Goal: Navigation & Orientation: Find specific page/section

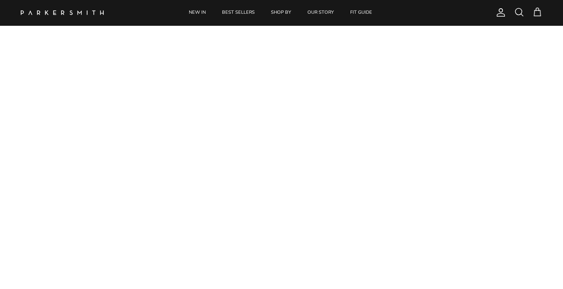
scroll to position [42, 0]
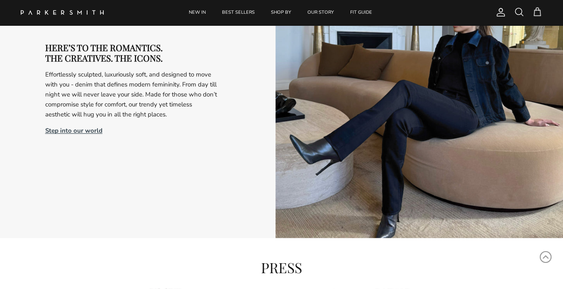
scroll to position [1558, 0]
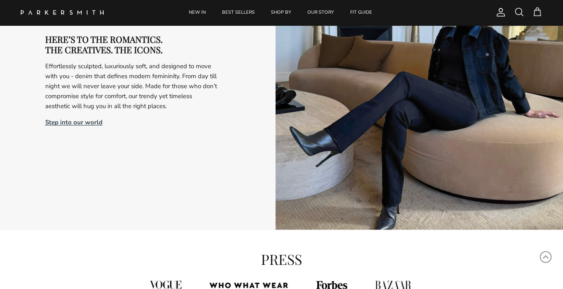
click at [499, 14] on span "Account" at bounding box center [501, 12] width 10 height 10
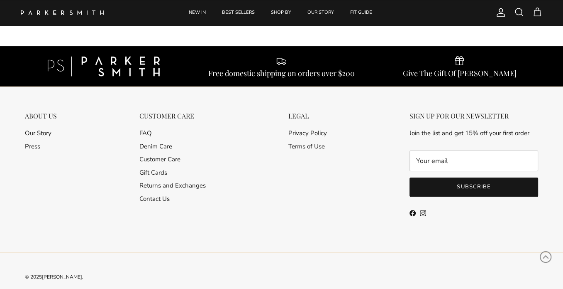
scroll to position [166, 0]
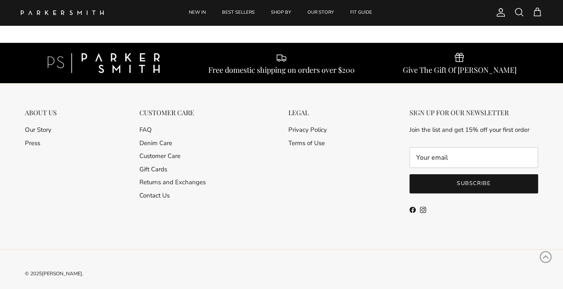
click at [45, 113] on div "ABOUT US" at bounding box center [41, 112] width 32 height 8
click at [38, 127] on link "Our Story" at bounding box center [38, 129] width 27 height 8
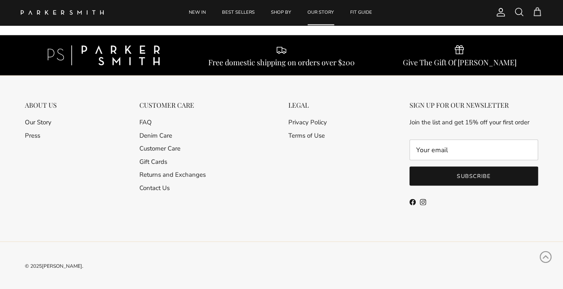
scroll to position [1544, 0]
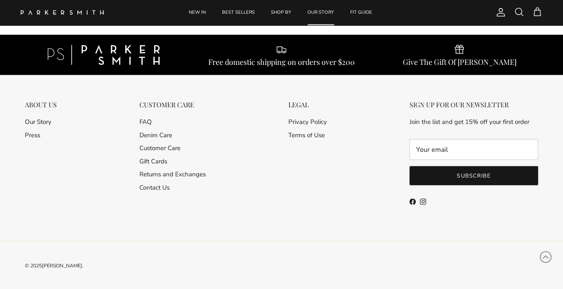
click at [413, 200] on link "Facebook" at bounding box center [413, 201] width 6 height 6
